Goal: Navigation & Orientation: Go to known website

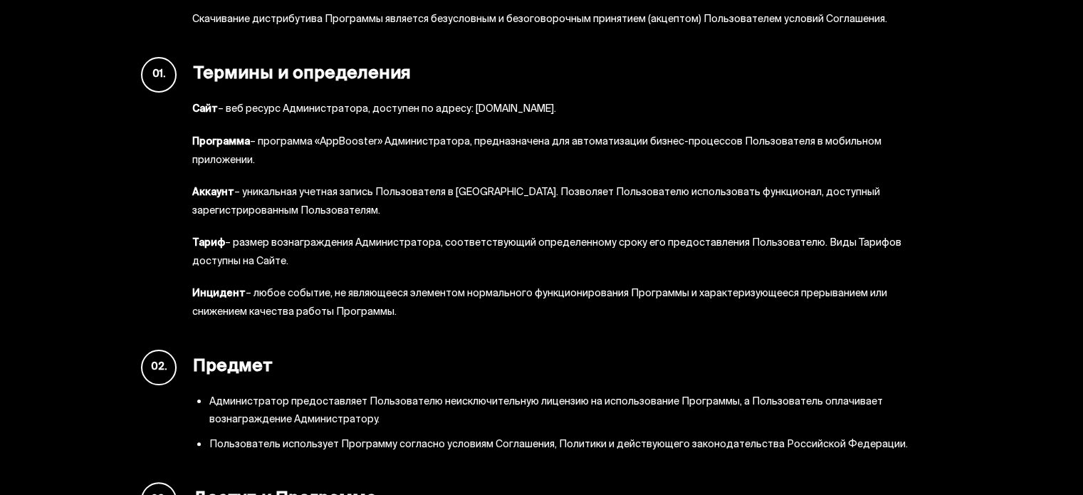
scroll to position [263, 0]
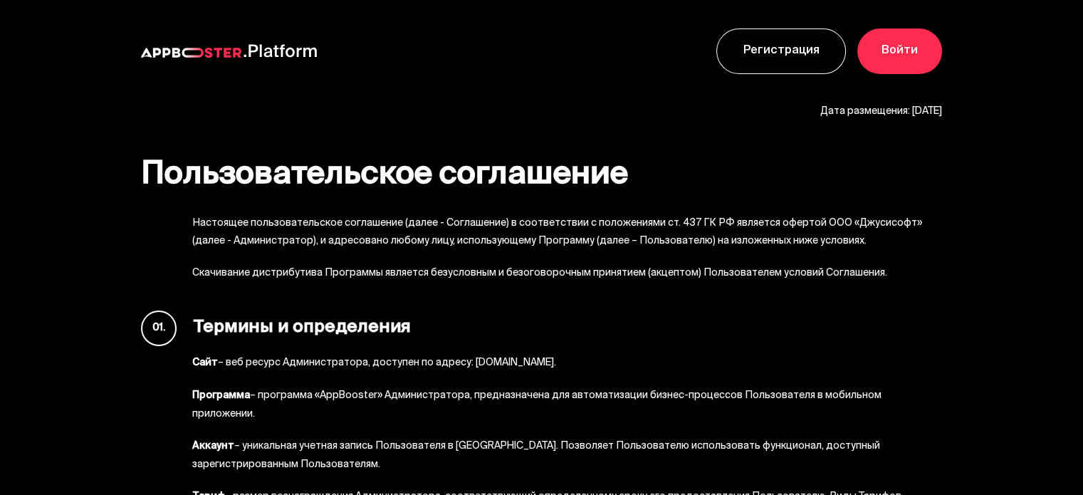
click at [186, 55] on img at bounding box center [191, 53] width 100 height 10
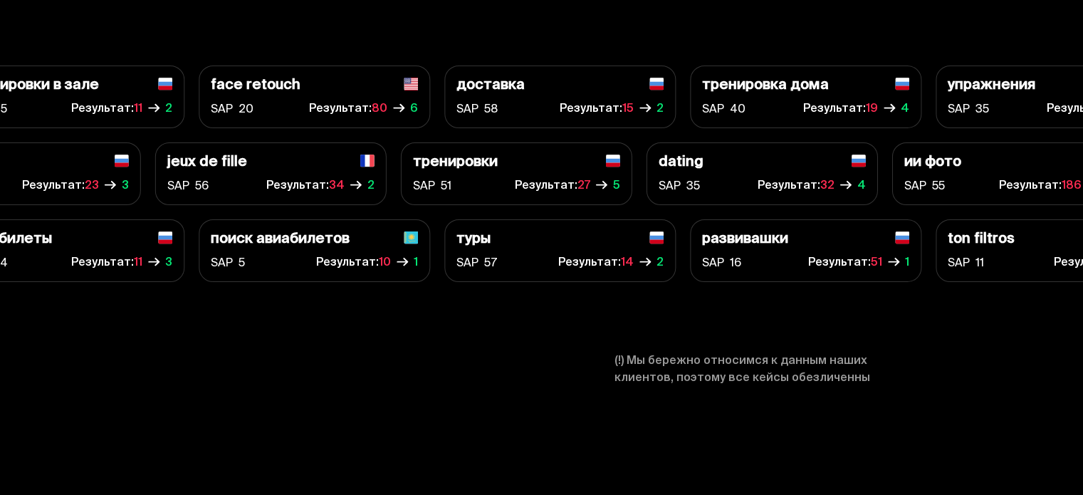
scroll to position [5224, 0]
